Goal: Find specific page/section: Find specific page/section

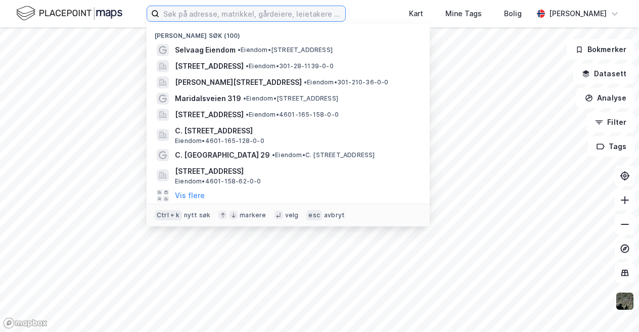
click at [220, 17] on input at bounding box center [252, 13] width 186 height 15
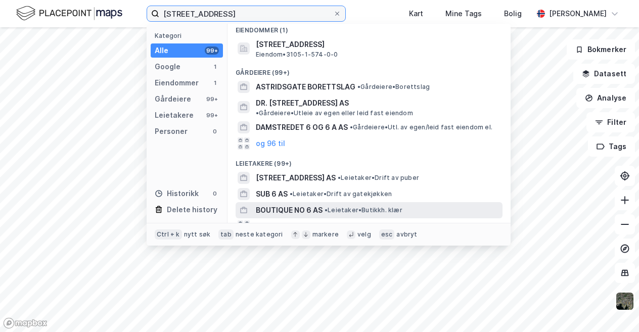
scroll to position [43, 0]
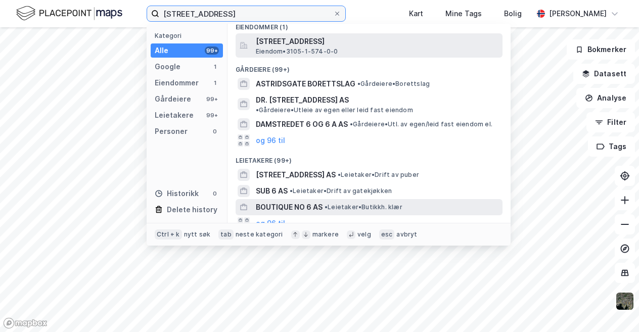
type input "[STREET_ADDRESS]"
click at [301, 45] on span "[STREET_ADDRESS]" at bounding box center [377, 41] width 243 height 12
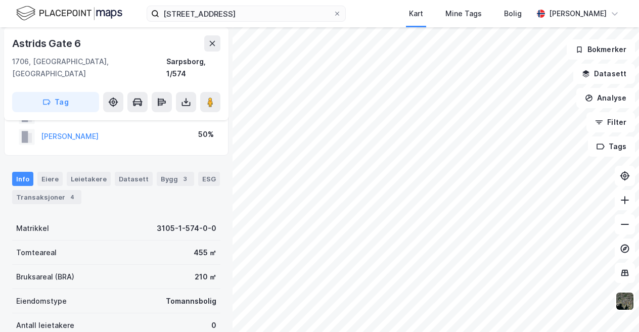
scroll to position [42, 0]
